Goal: Find specific page/section: Find specific page/section

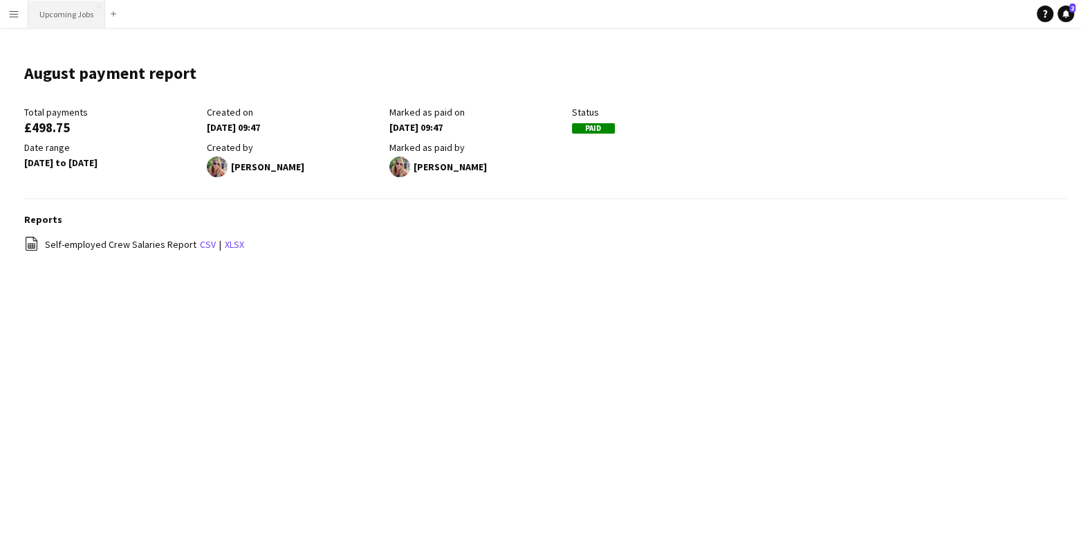
click at [62, 12] on button "Upcoming Jobs Close" at bounding box center [66, 14] width 77 height 27
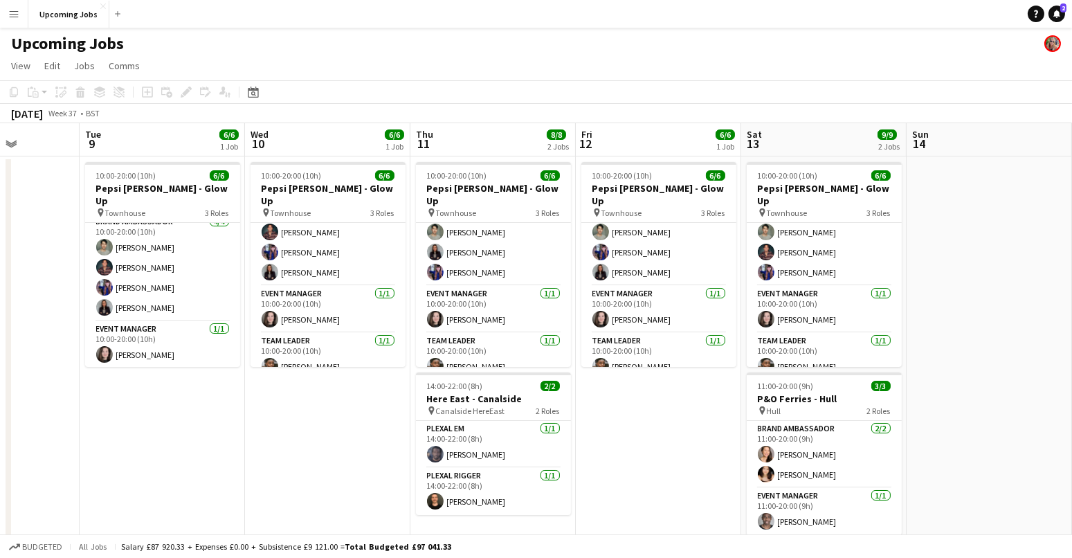
scroll to position [44, 0]
